Goal: Information Seeking & Learning: Learn about a topic

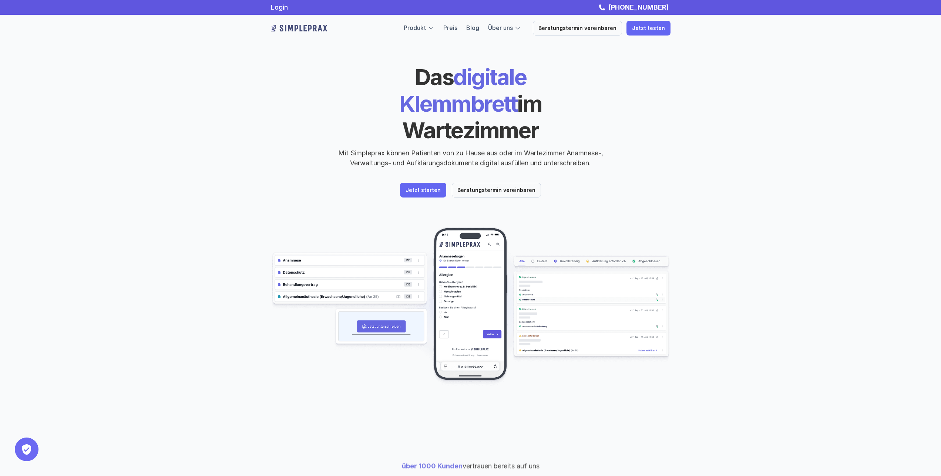
drag, startPoint x: 434, startPoint y: 67, endPoint x: 566, endPoint y: 108, distance: 138.7
click at [566, 108] on h1 "Das digitale Klemmbrett im Wartezimmer" at bounding box center [470, 104] width 255 height 80
click at [565, 107] on h1 "Das digitale Klemmbrett im Wartezimmer" at bounding box center [470, 104] width 255 height 80
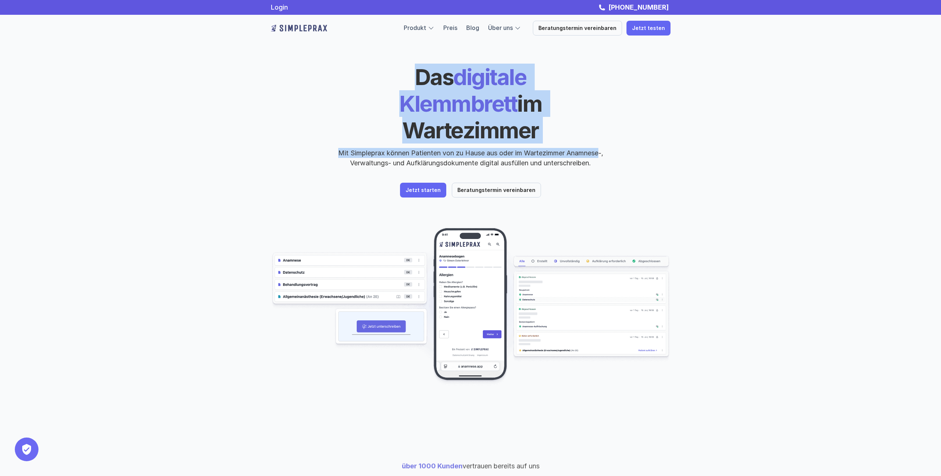
drag, startPoint x: 354, startPoint y: 73, endPoint x: 600, endPoint y: 110, distance: 249.2
click at [600, 110] on div "Das digitale Klemmbrett im Wartezimmer Mit Simpleprax können Patienten von zu H…" at bounding box center [471, 116] width 400 height 104
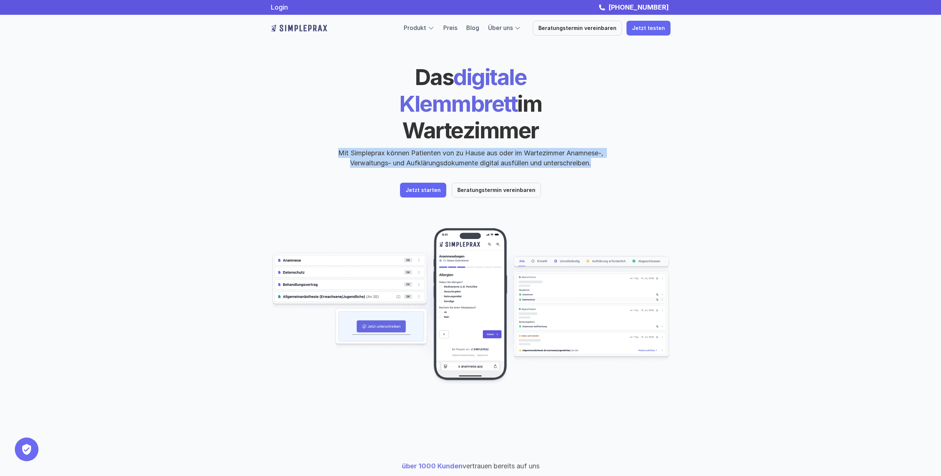
drag, startPoint x: 603, startPoint y: 134, endPoint x: 337, endPoint y: 77, distance: 272.2
click at [337, 77] on div "Das digitale Klemmbrett im Wartezimmer Mit Simpleprax können Patienten von zu H…" at bounding box center [471, 116] width 400 height 104
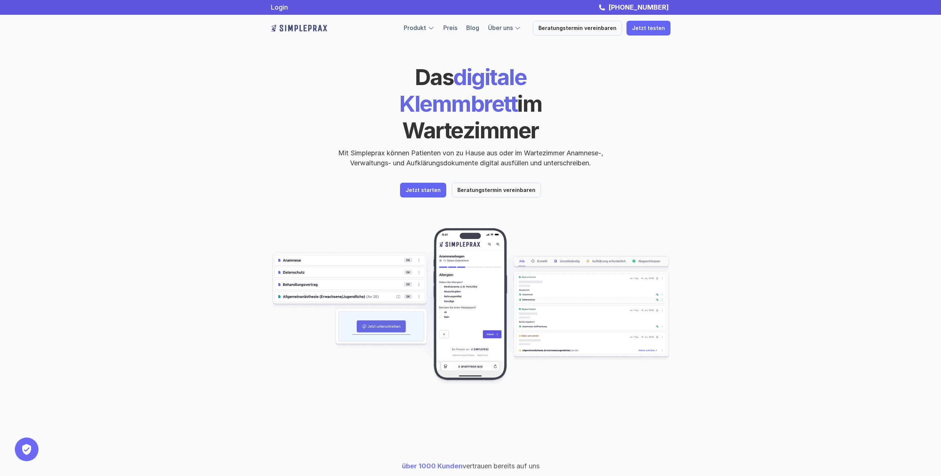
click at [415, 72] on span "Das" at bounding box center [434, 77] width 39 height 27
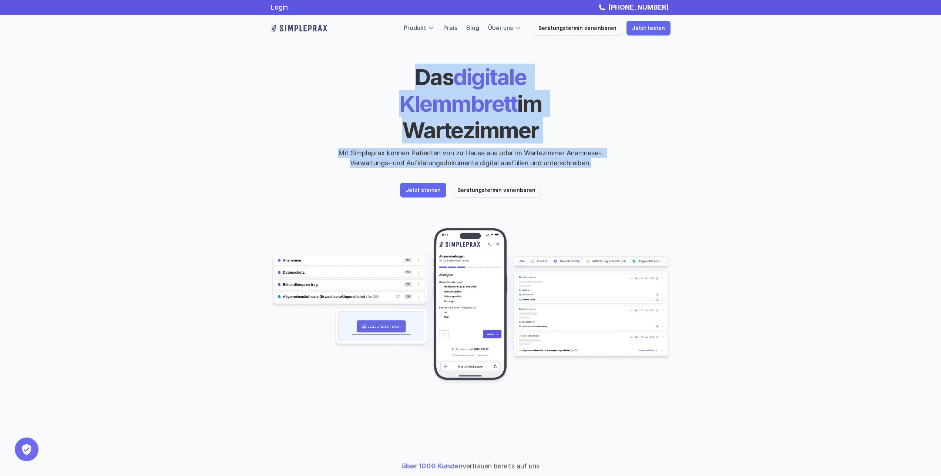
drag, startPoint x: 357, startPoint y: 71, endPoint x: 605, endPoint y: 136, distance: 257.2
click at [605, 136] on div "Das digitale Klemmbrett im Wartezimmer Mit Simpleprax können Patienten von zu H…" at bounding box center [471, 116] width 400 height 104
click at [605, 148] on p "Mit Simpleprax können Patienten von zu Hause aus oder im Wartezimmer Anamnese-,…" at bounding box center [471, 158] width 278 height 20
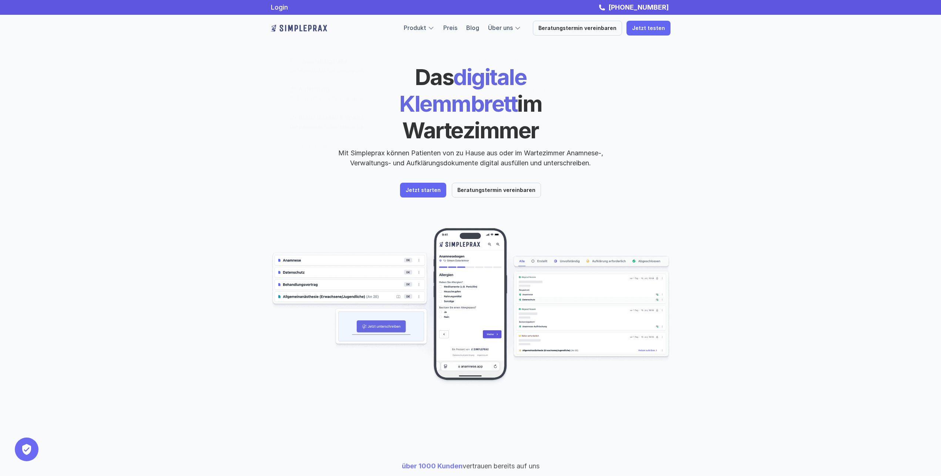
click at [237, 63] on div "Das digitale Klemmbrett im Wartezimmer Mit Simpleprax können Patienten von zu H…" at bounding box center [470, 211] width 941 height 423
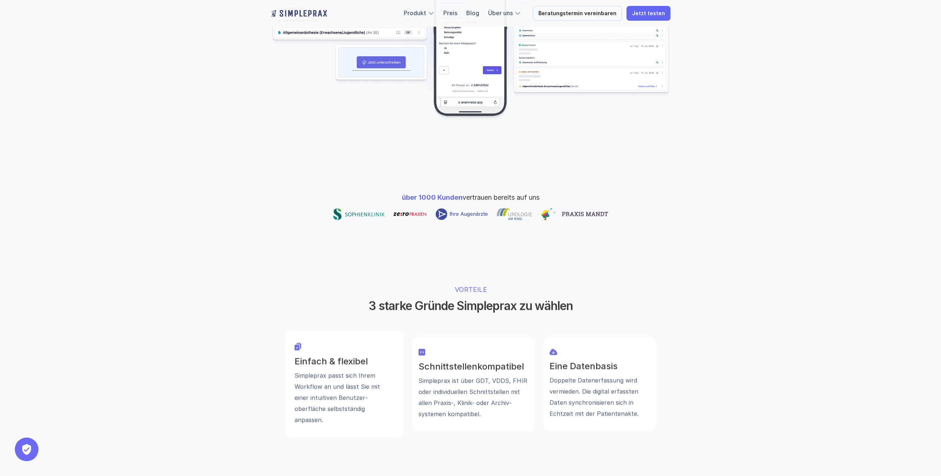
scroll to position [415, 0]
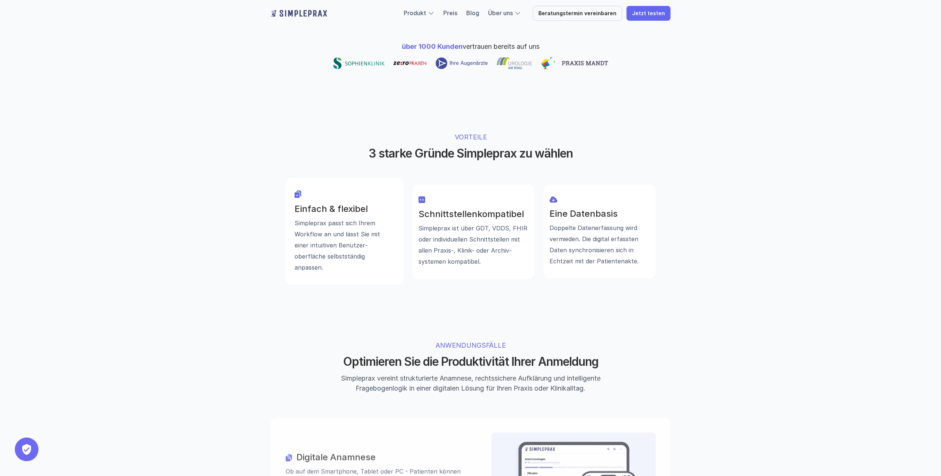
drag, startPoint x: 407, startPoint y: 83, endPoint x: 685, endPoint y: 190, distance: 297.7
click at [684, 188] on div "VORTEILE 3 starke Gründe Simpleprax zu wählen Einfach & flexibel Simpleprax pas…" at bounding box center [471, 209] width 444 height 212
click at [685, 190] on div "VORTEILE 3 starke Gründe Simpleprax zu wählen Einfach & flexibel Simpleprax pas…" at bounding box center [471, 209] width 444 height 212
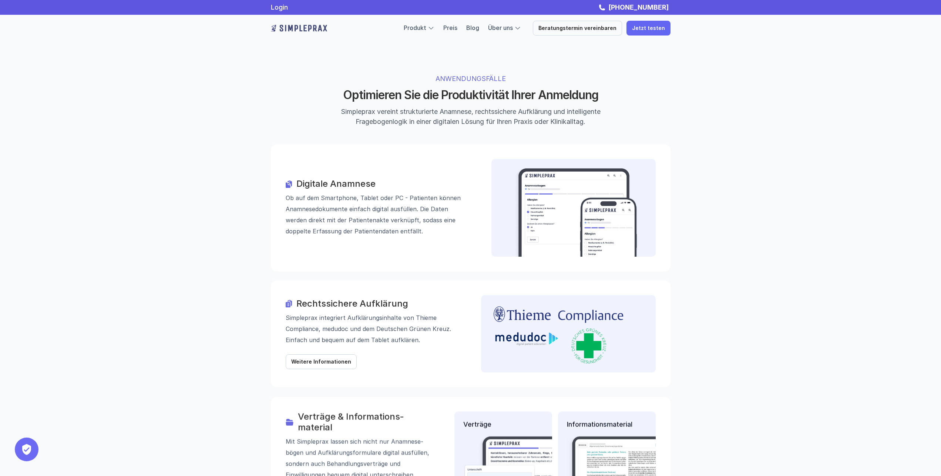
scroll to position [679, 0]
